Goal: Task Accomplishment & Management: Manage account settings

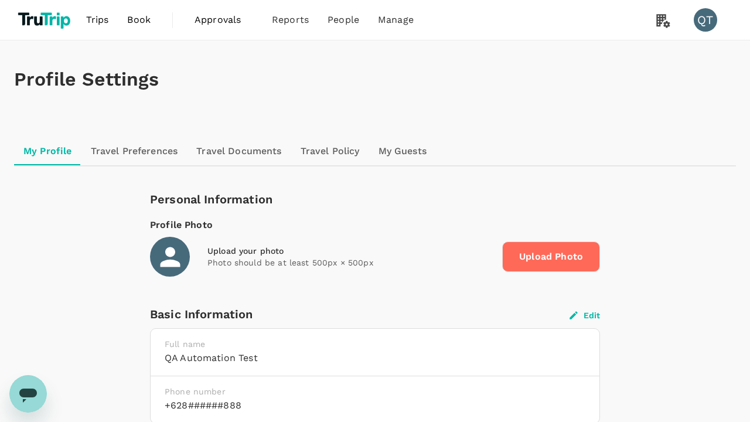
click at [585, 315] on button "Edit" at bounding box center [585, 315] width 30 height 11
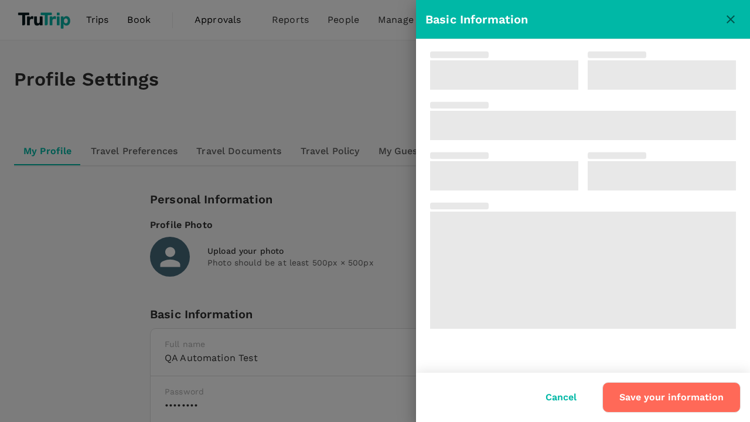
type input "QA Automation"
type input "Test"
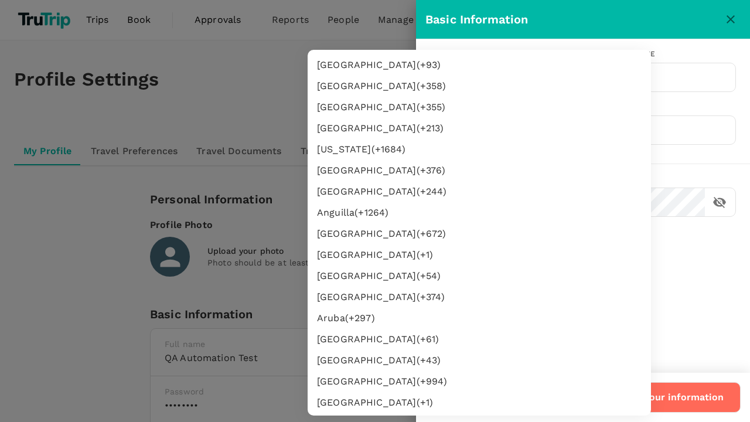
type input "62"
type input "8888888888"
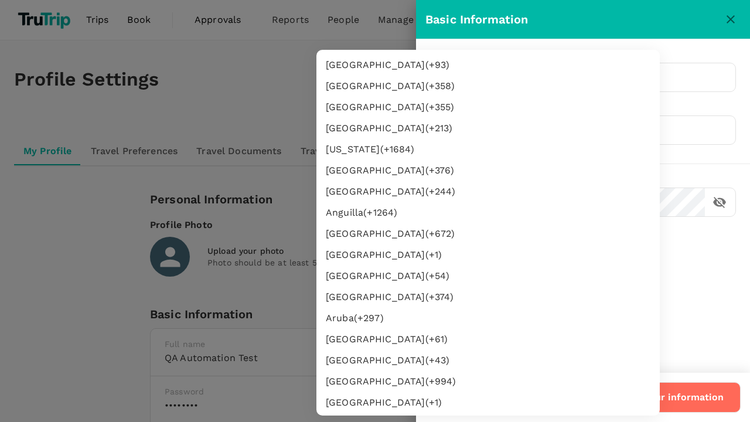
scroll to position [1985, 0]
